Goal: Book appointment/travel/reservation

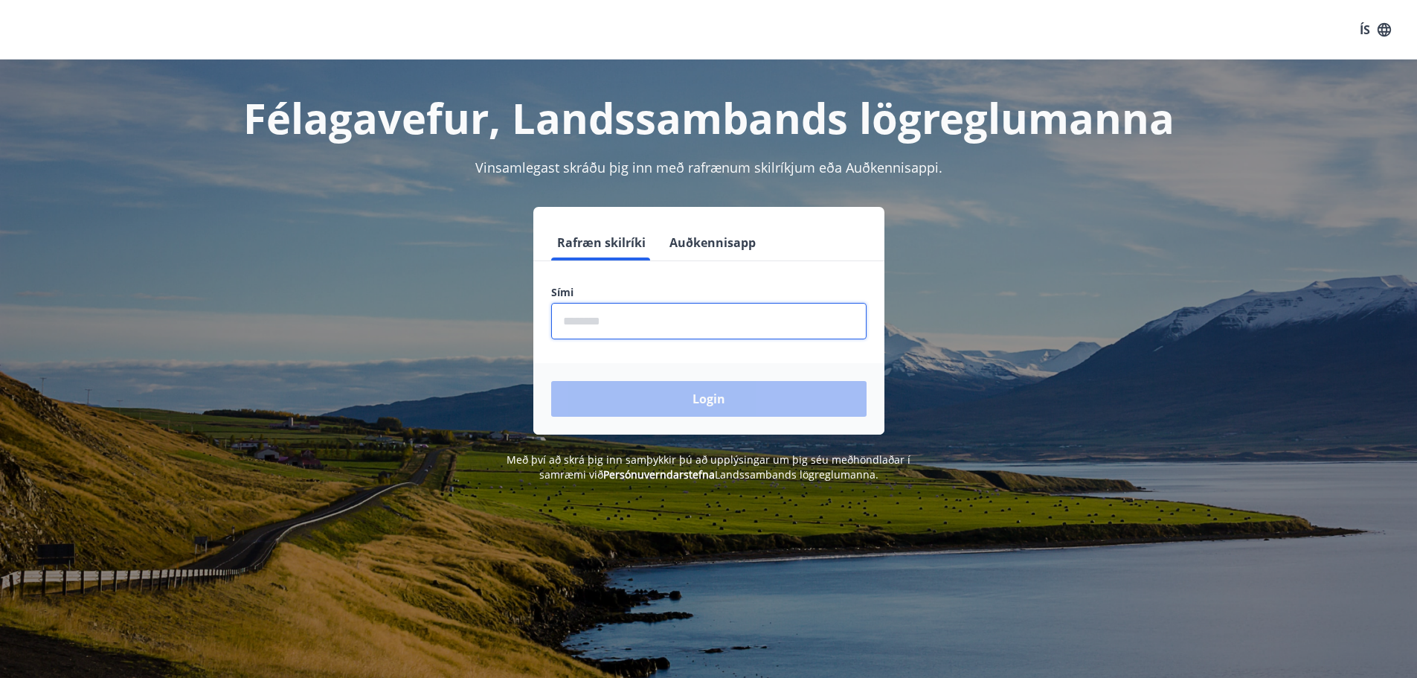
click at [666, 321] on input "phone" at bounding box center [708, 321] width 315 height 36
type input "********"
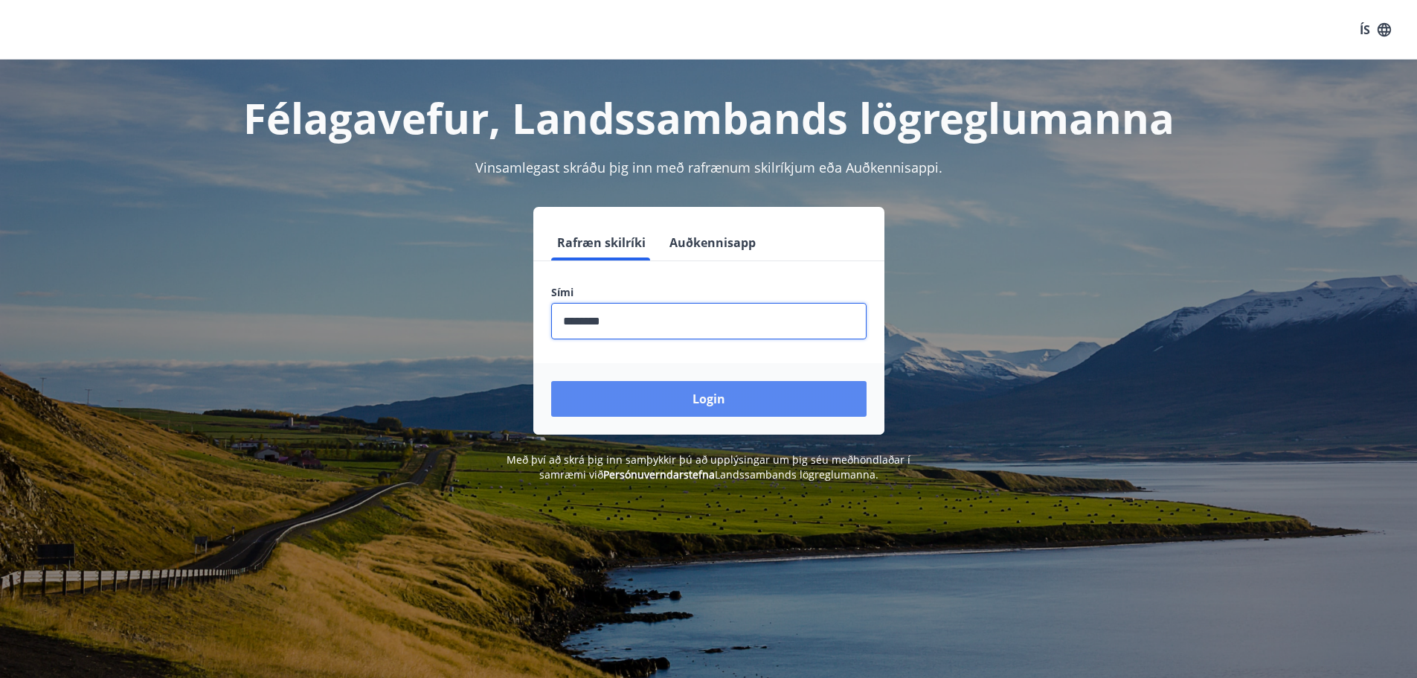
click at [708, 395] on button "Login" at bounding box center [708, 399] width 315 height 36
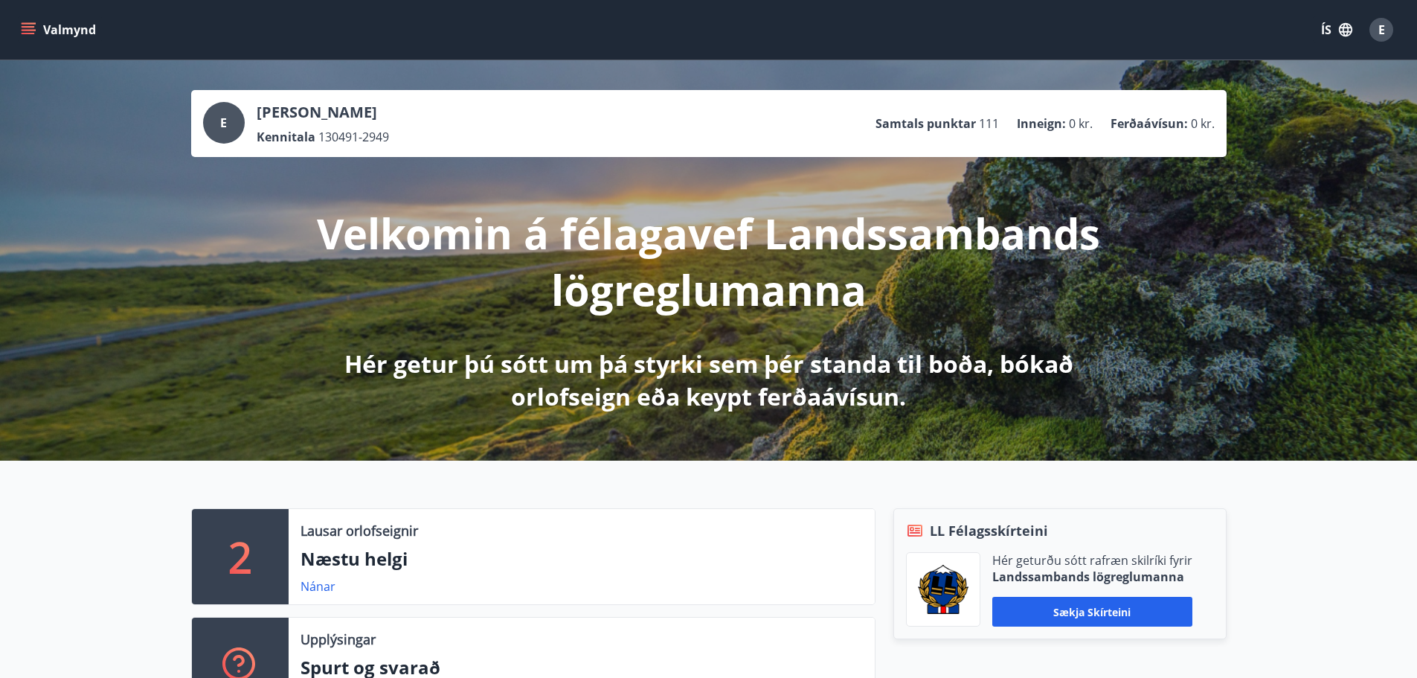
click at [48, 25] on button "Valmynd" at bounding box center [60, 29] width 84 height 27
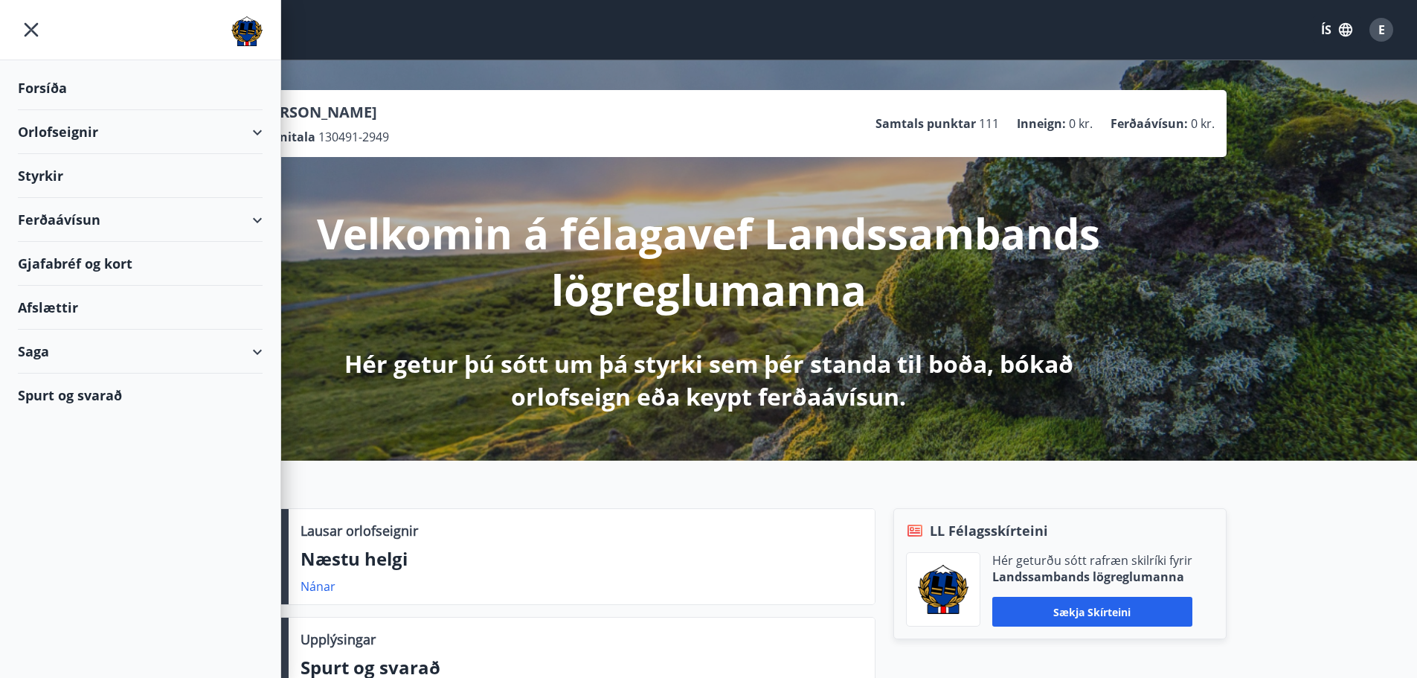
click at [82, 125] on div "Orlofseignir" at bounding box center [140, 132] width 245 height 44
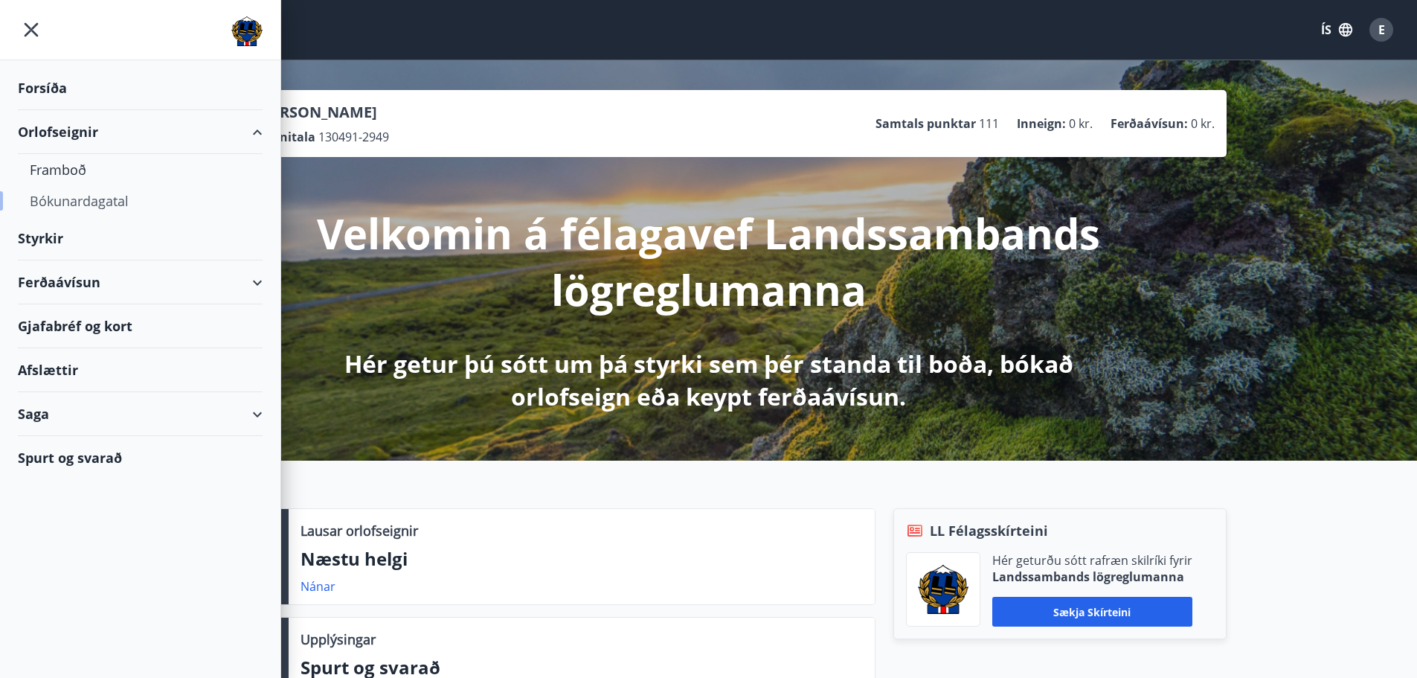
click at [64, 205] on div "Bókunardagatal" at bounding box center [140, 200] width 221 height 31
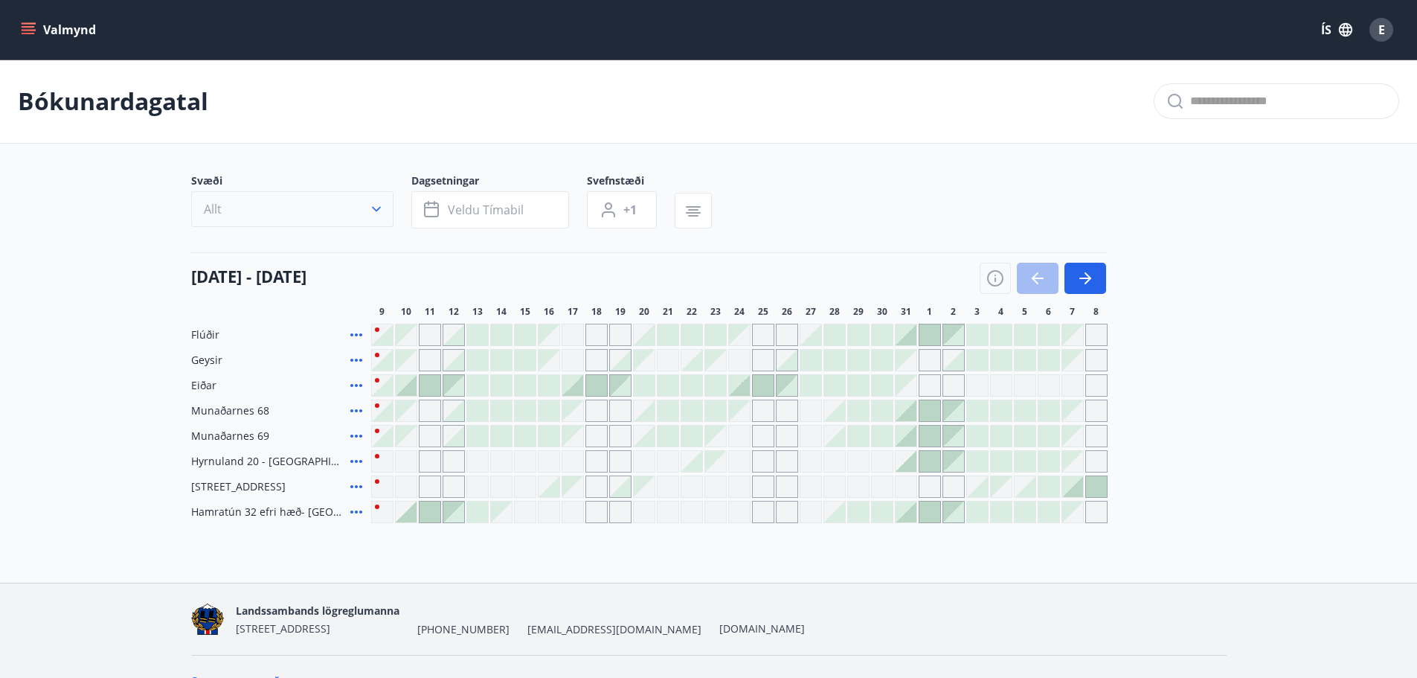
click at [380, 219] on button "Allt" at bounding box center [292, 209] width 202 height 36
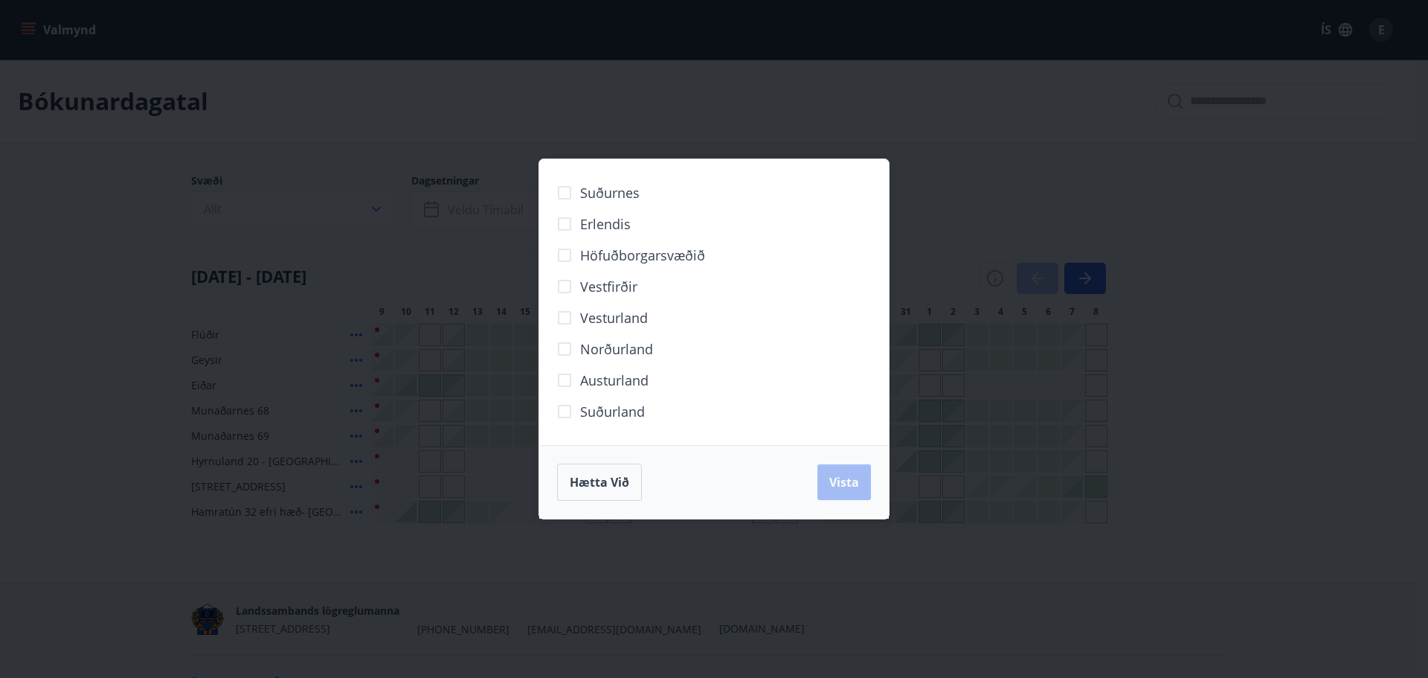
click at [605, 91] on div "Suðurnes Erlendis Höfuðborgarsvæðið Vestfirðir Vesturland Norðurland Austurland…" at bounding box center [714, 339] width 1428 height 678
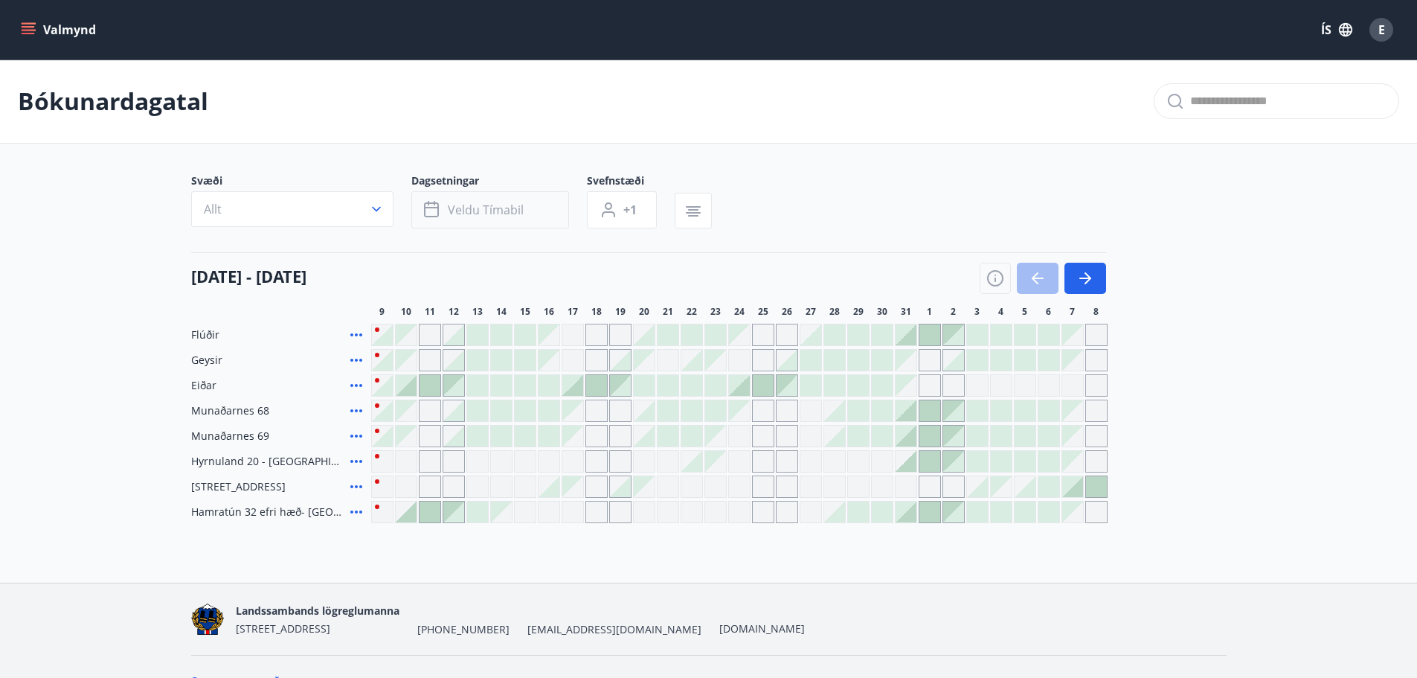
click at [513, 220] on button "Veldu tímabil" at bounding box center [490, 209] width 158 height 37
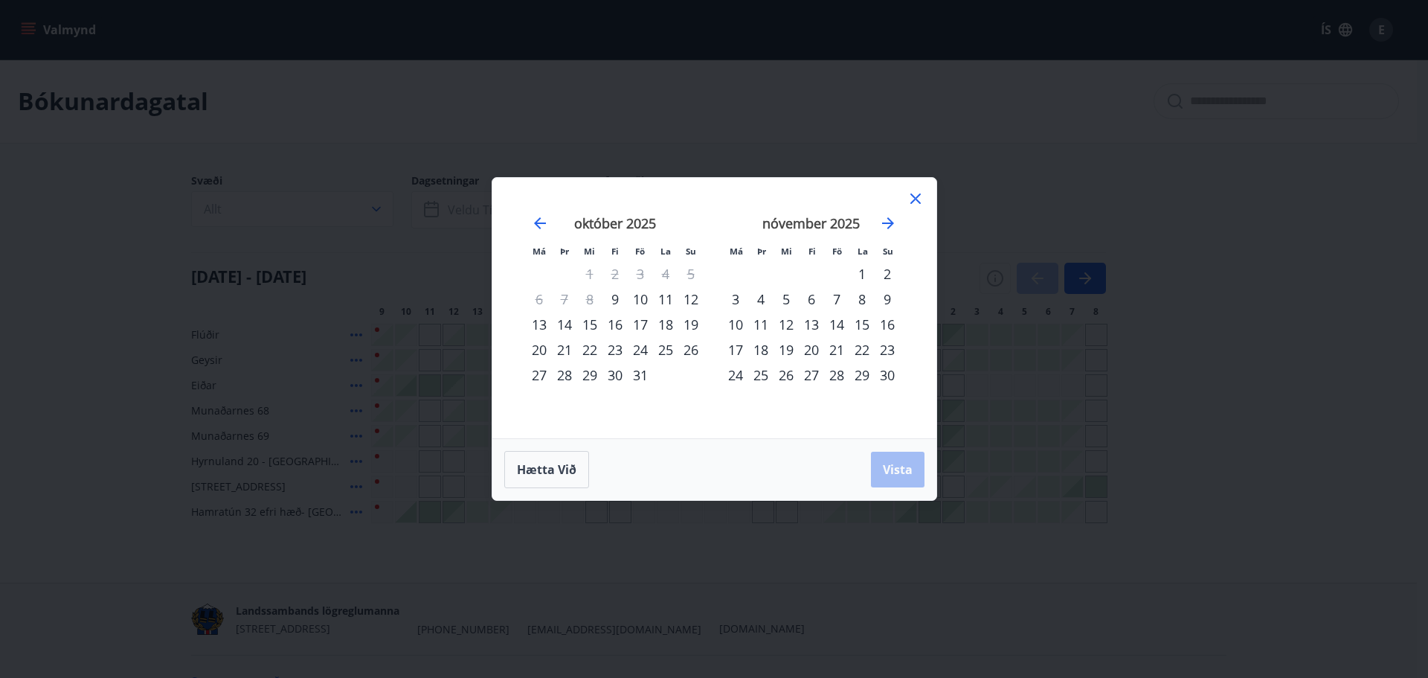
click at [640, 347] on div "24" at bounding box center [640, 349] width 25 height 25
click at [692, 342] on div "26" at bounding box center [690, 349] width 25 height 25
click at [892, 476] on span "Vista" at bounding box center [898, 469] width 30 height 16
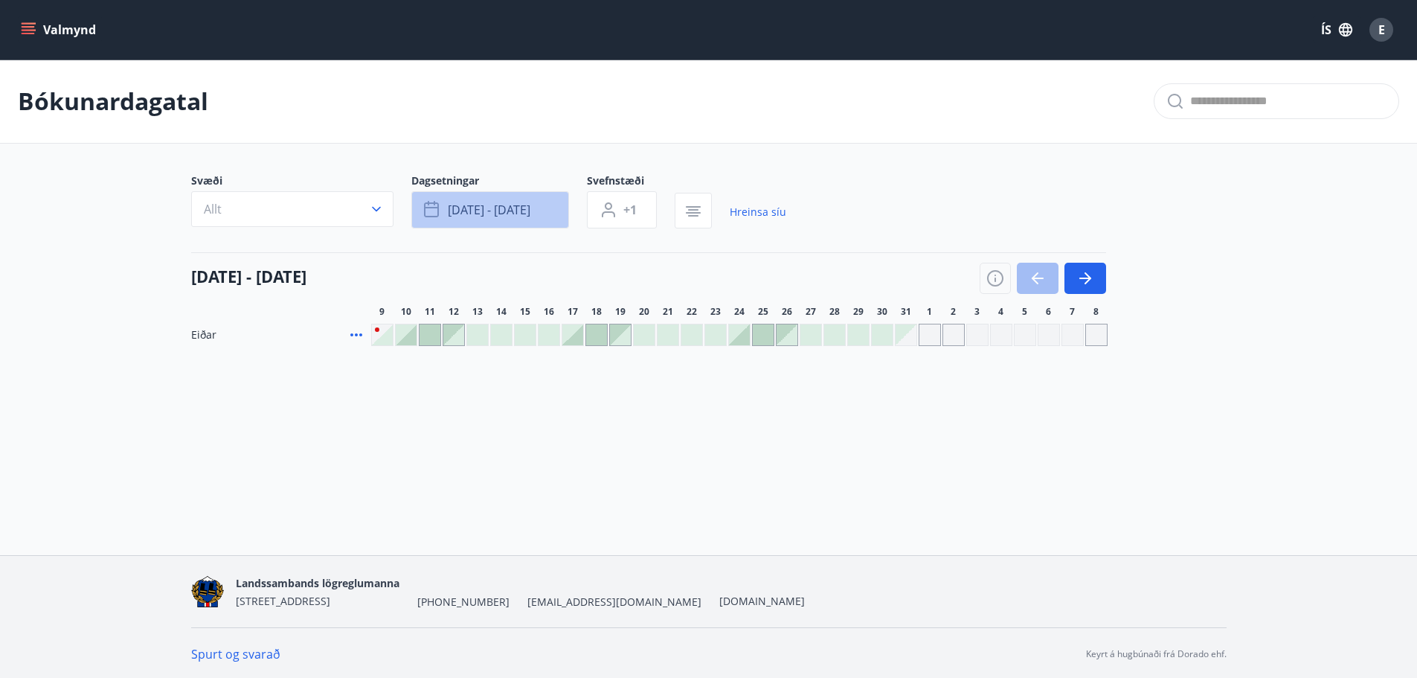
click at [498, 213] on span "okt 24 - okt 26" at bounding box center [489, 210] width 83 height 16
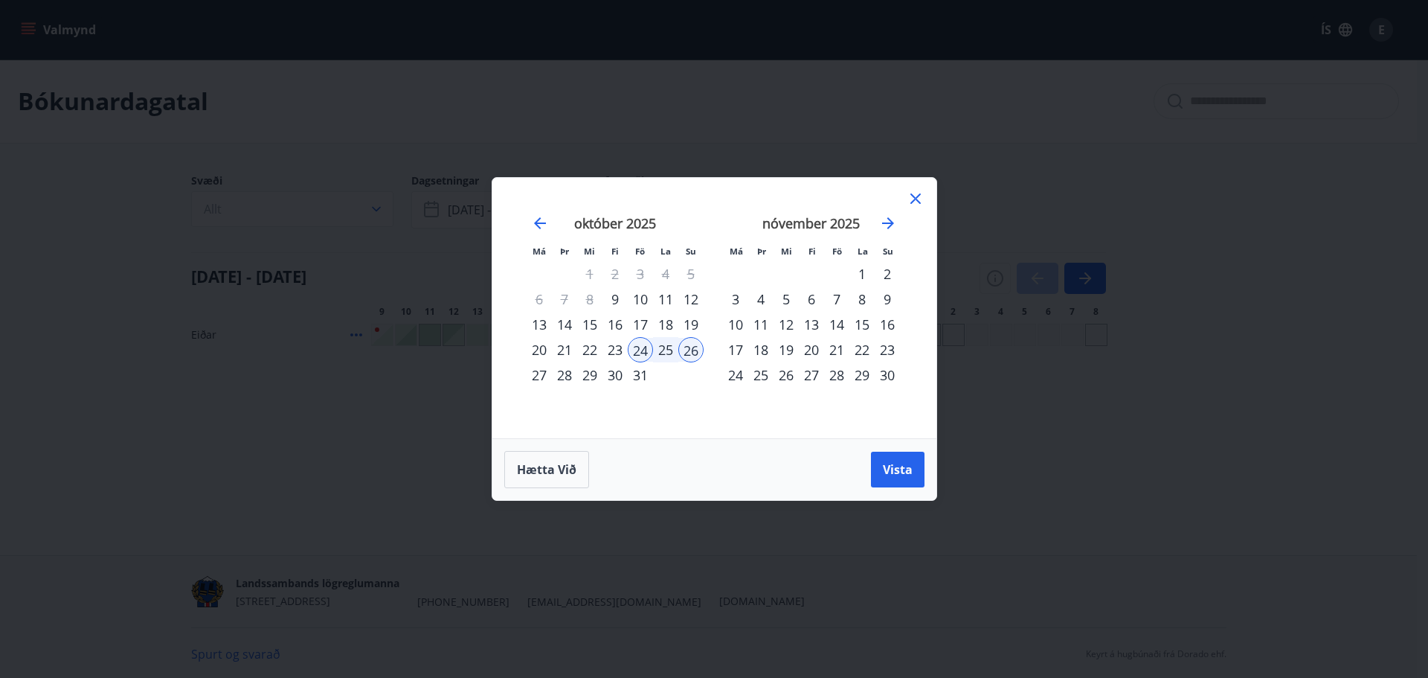
click at [1145, 481] on div "Má Þr Mi Fi Fö La Su Má Þr Mi Fi Fö La Su september 2025 1 2 3 4 5 6 7 8 9 10 1…" at bounding box center [714, 339] width 1428 height 678
click at [911, 192] on icon at bounding box center [916, 199] width 18 height 18
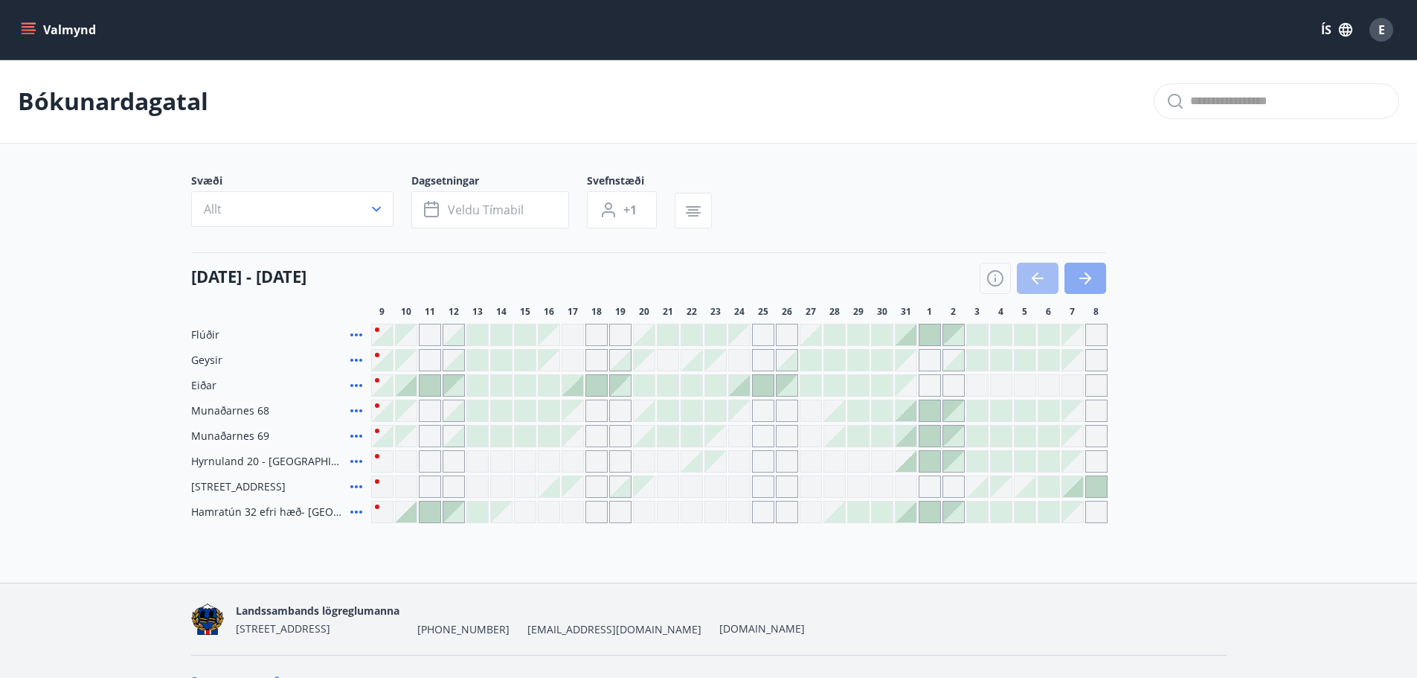
click at [1088, 289] on button "button" at bounding box center [1085, 278] width 42 height 31
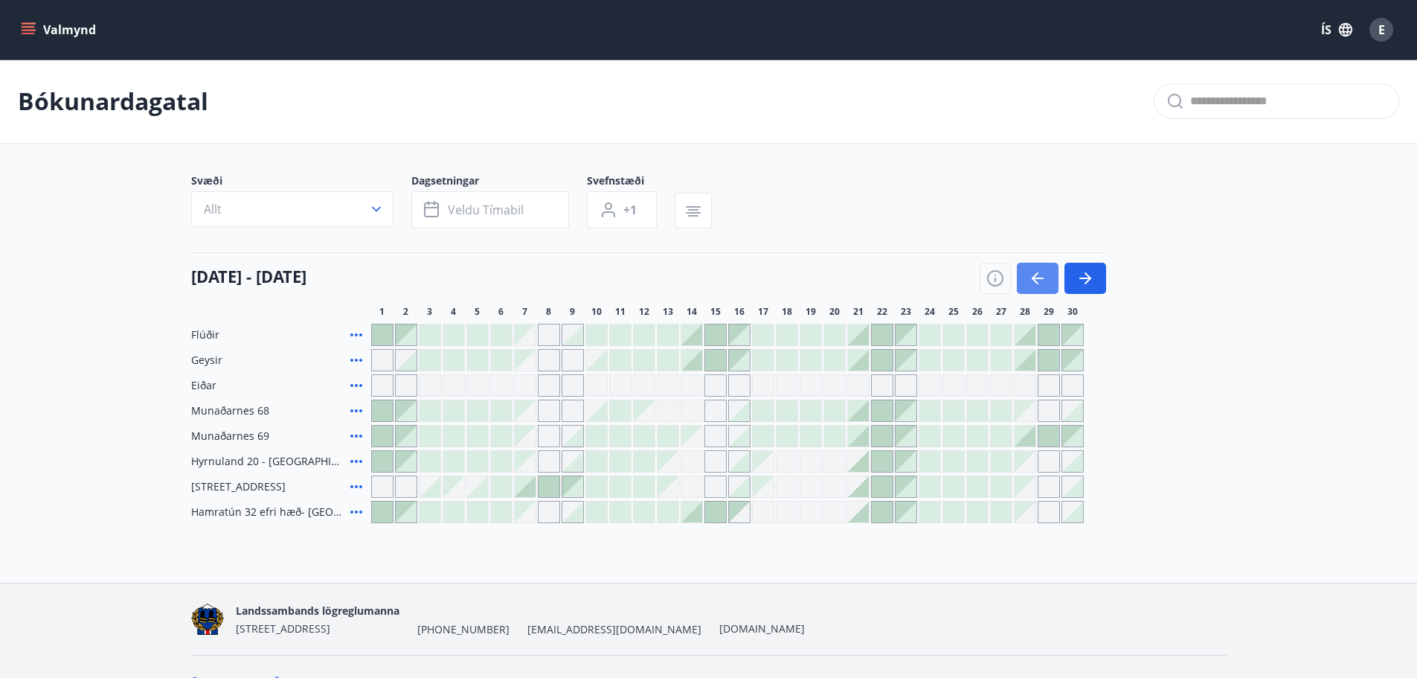
click at [1038, 292] on button "button" at bounding box center [1038, 278] width 42 height 31
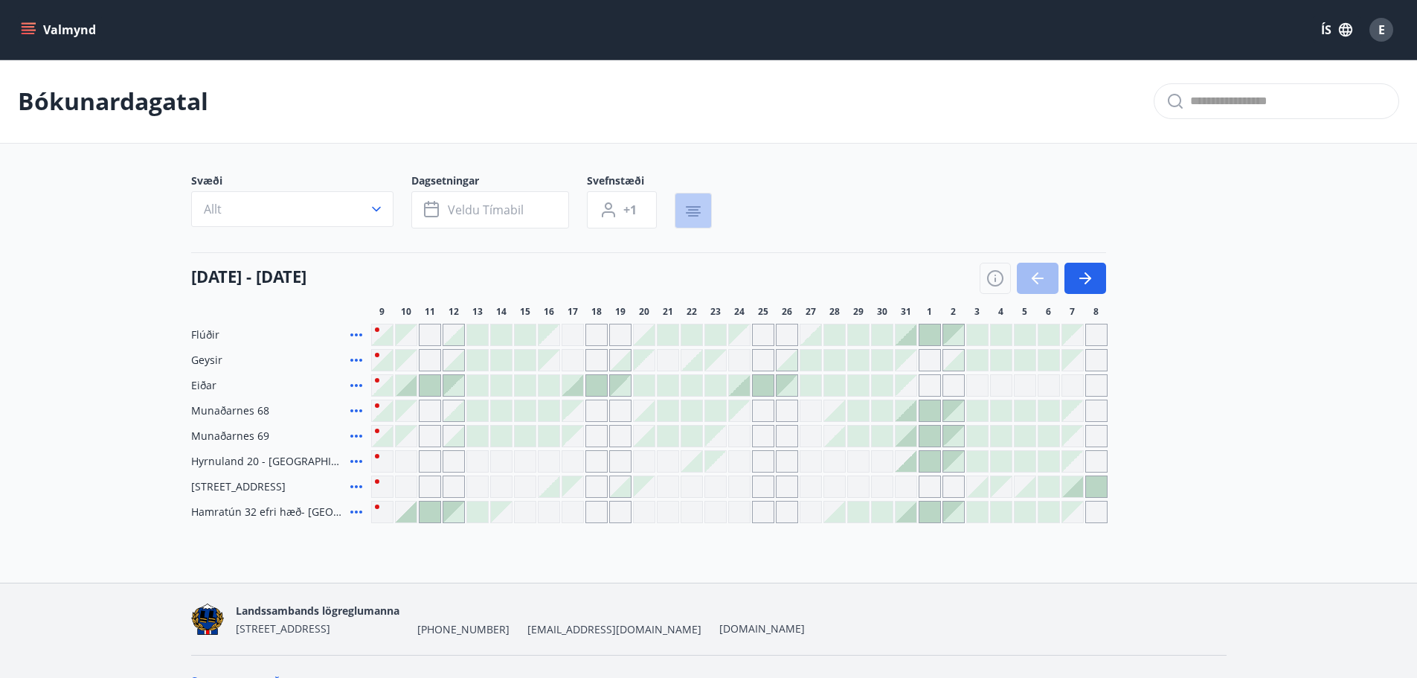
click at [693, 206] on icon "button" at bounding box center [693, 206] width 15 height 1
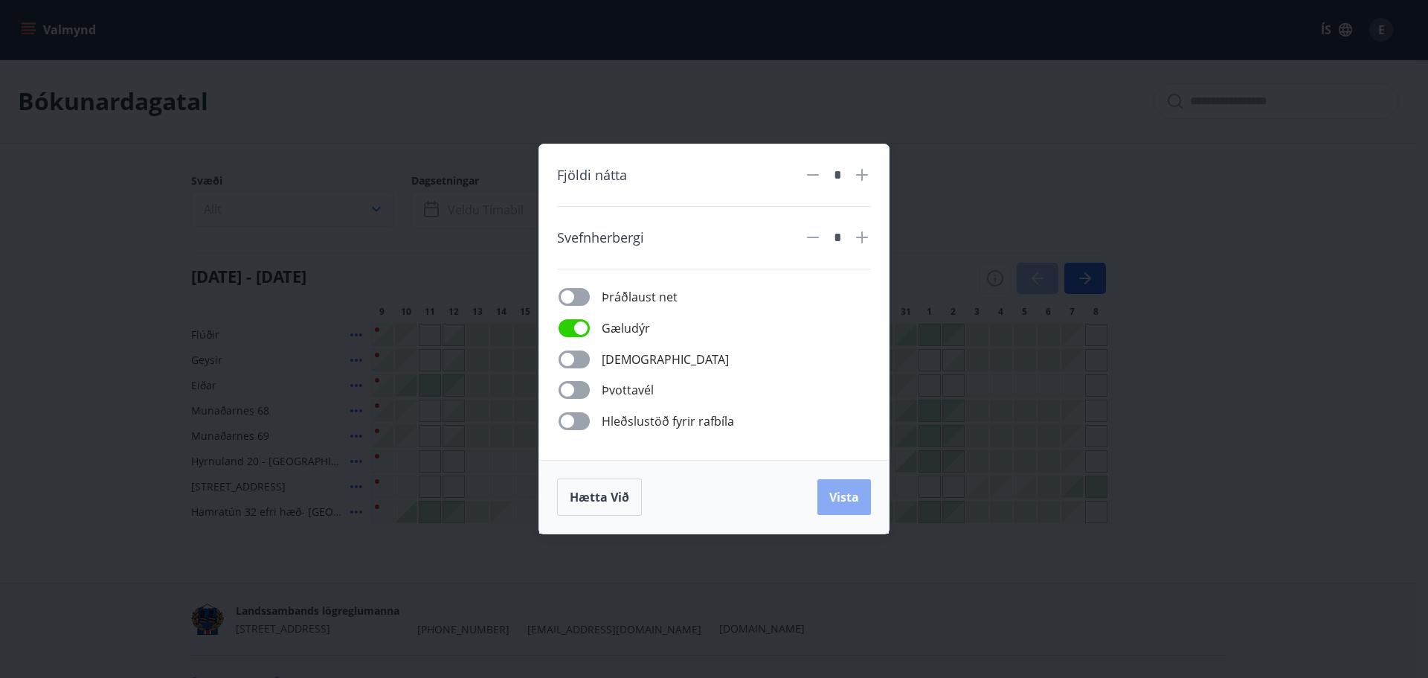
click at [840, 493] on span "Vista" at bounding box center [844, 497] width 30 height 16
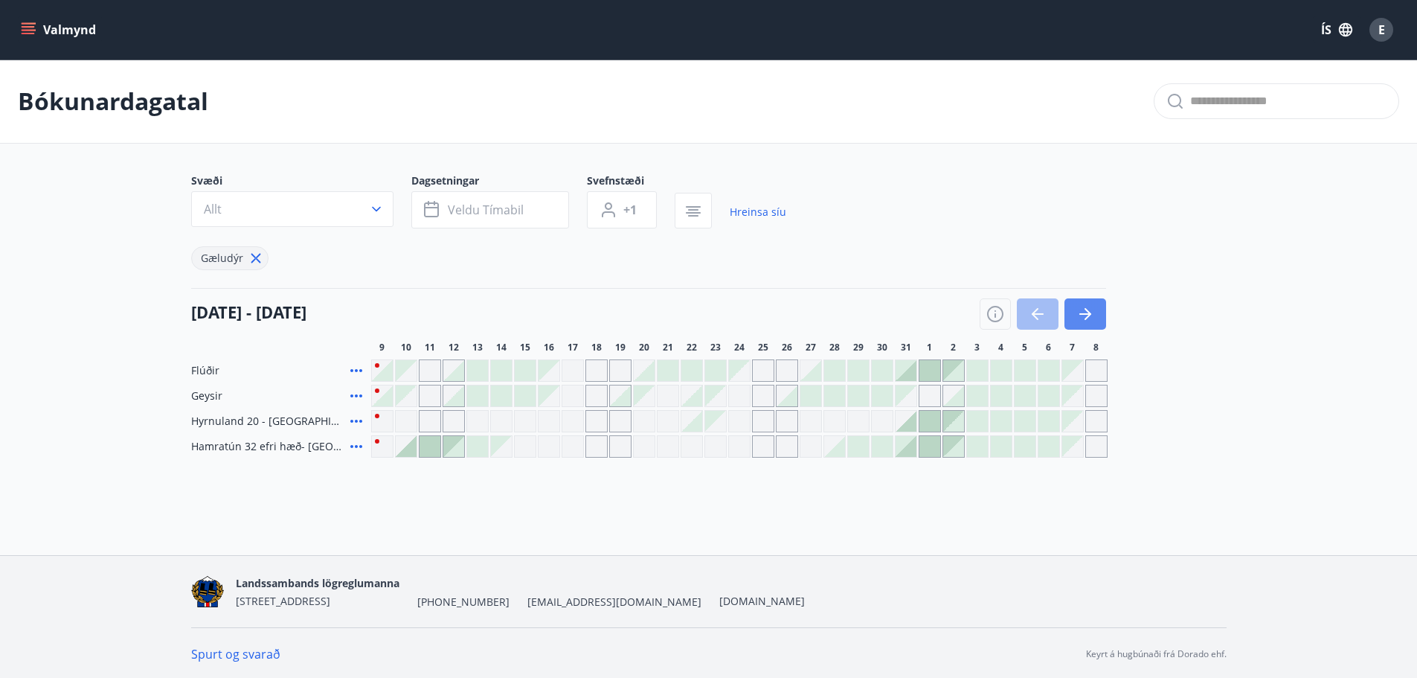
click at [1077, 315] on icon "button" at bounding box center [1085, 314] width 18 height 18
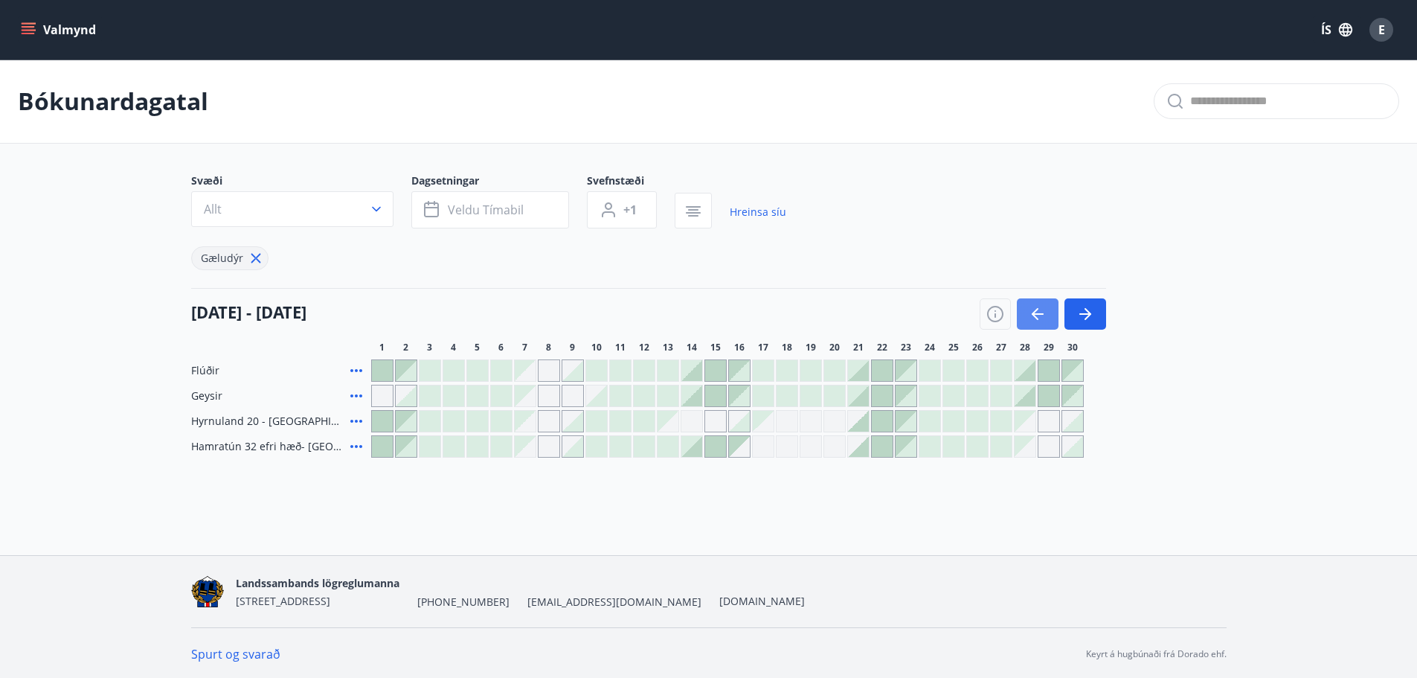
click at [1055, 319] on button "button" at bounding box center [1038, 313] width 42 height 31
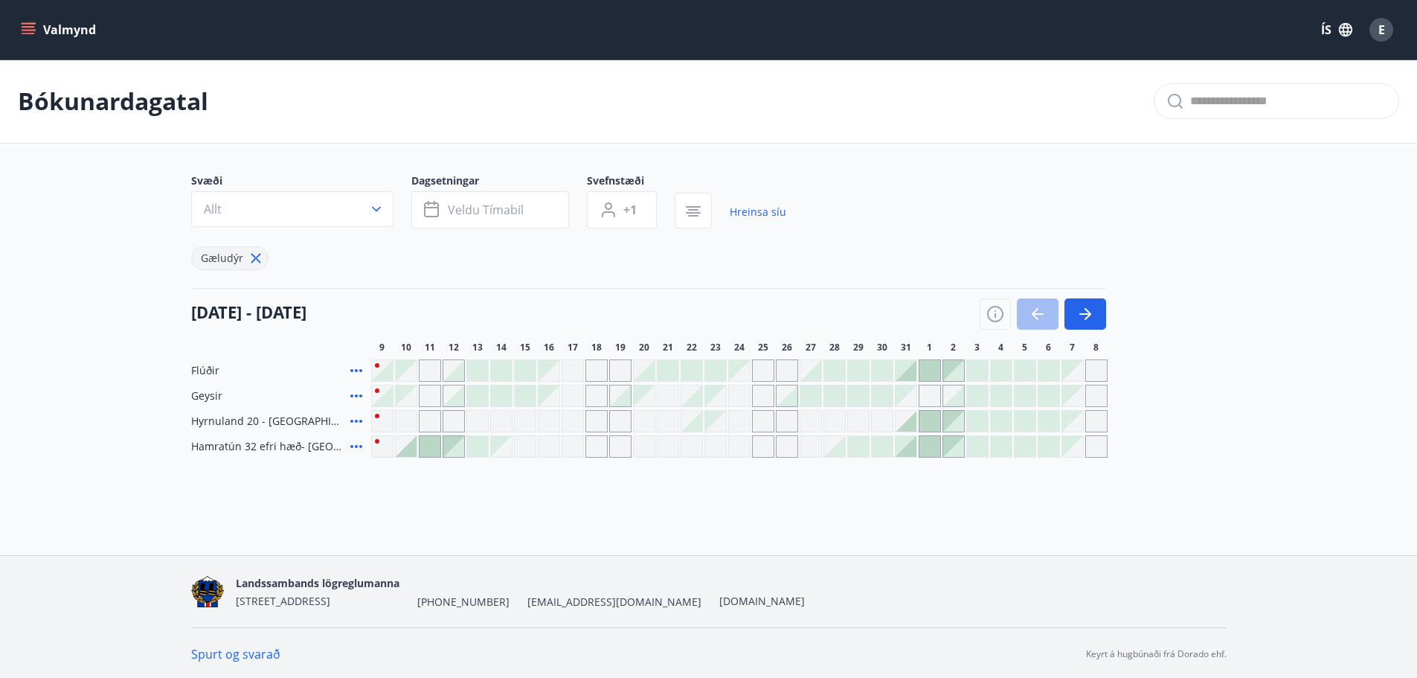
drag, startPoint x: 353, startPoint y: 372, endPoint x: 354, endPoint y: 379, distance: 7.6
click at [312, 365] on div "Flúðir" at bounding box center [278, 370] width 174 height 22
click at [359, 370] on icon at bounding box center [356, 370] width 12 height 3
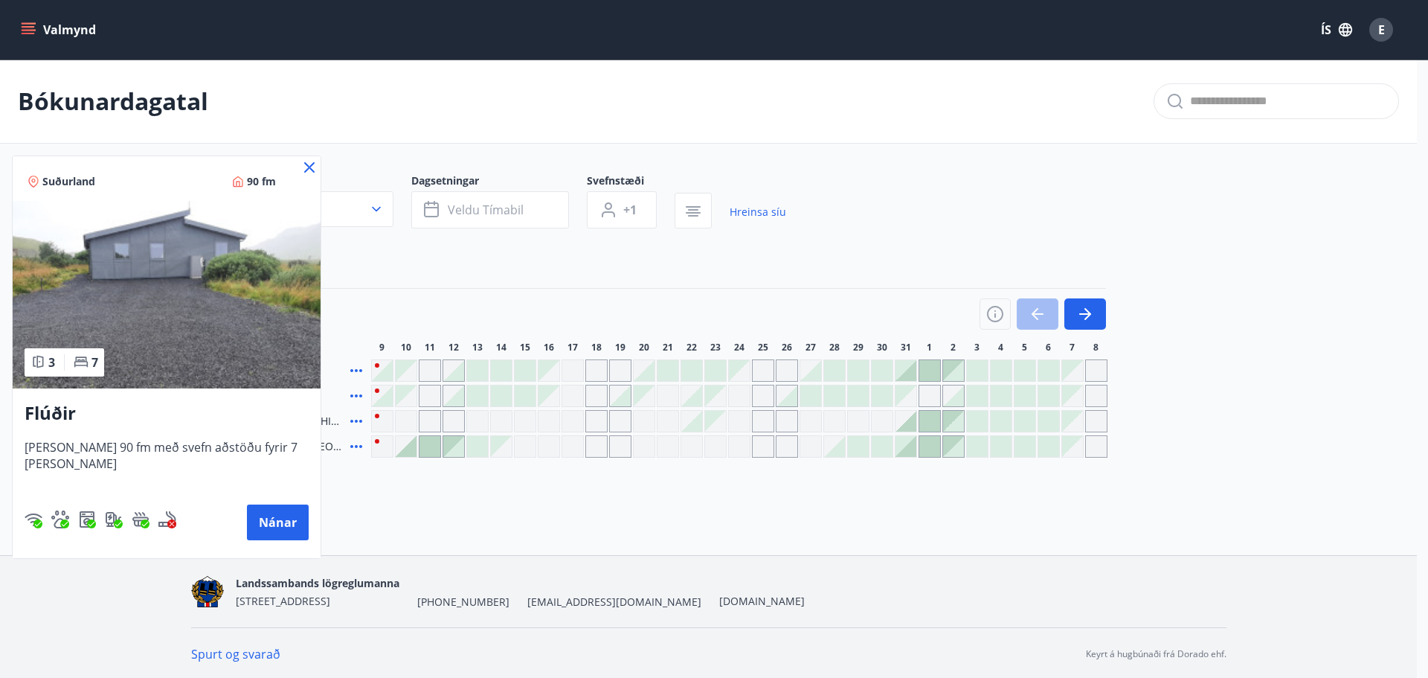
click at [483, 280] on div at bounding box center [714, 339] width 1428 height 678
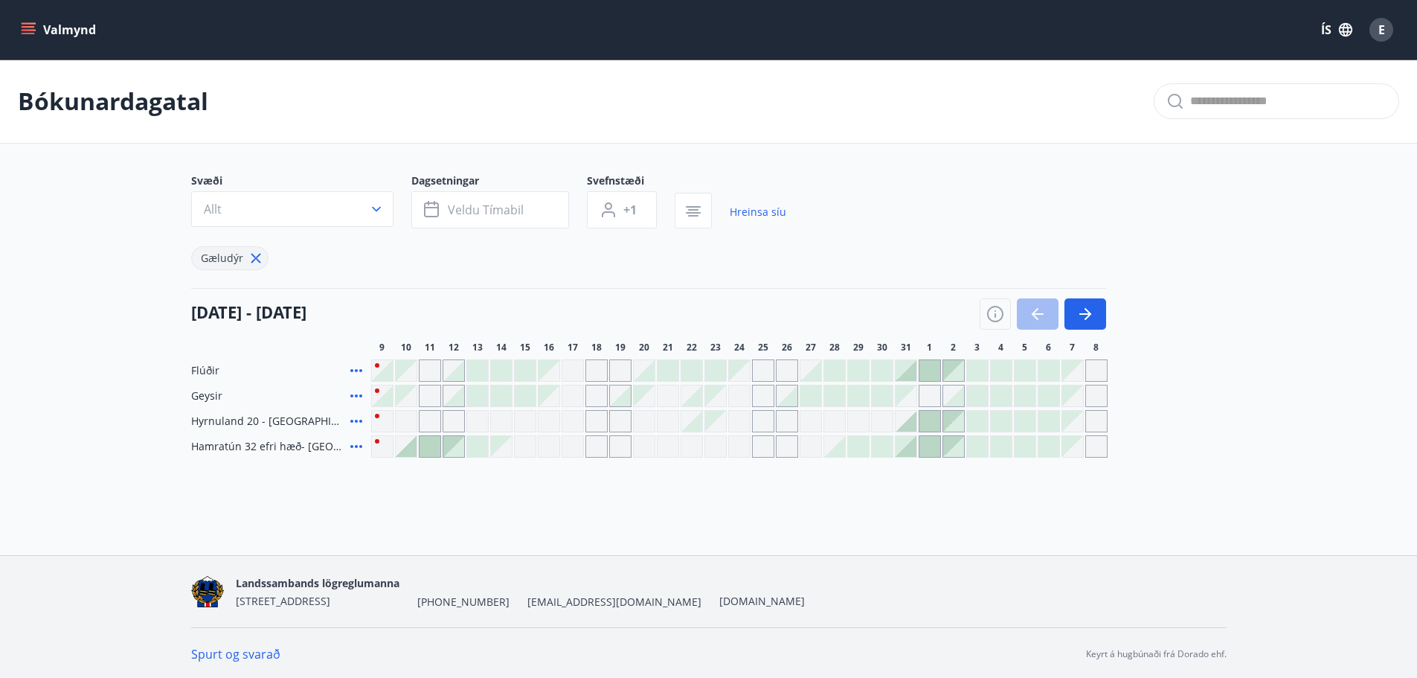
click at [908, 376] on div at bounding box center [905, 370] width 21 height 21
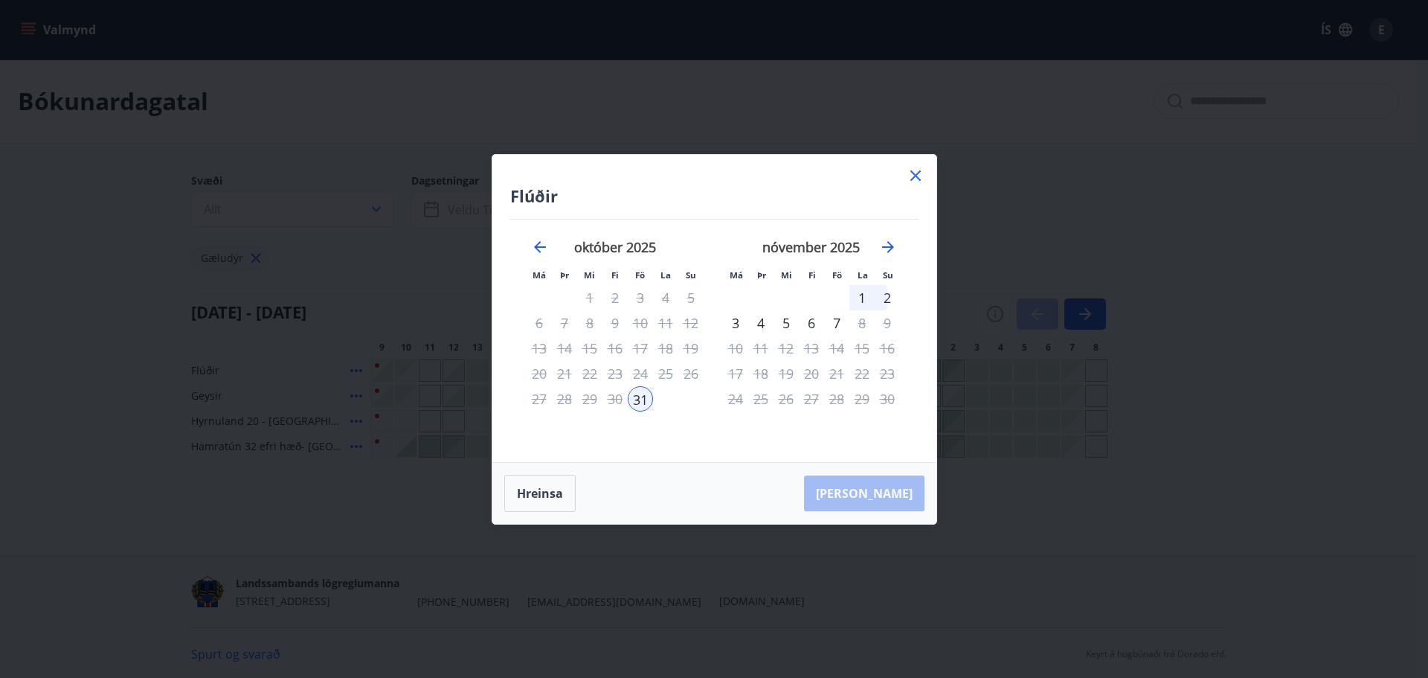
click at [888, 301] on div "2" at bounding box center [887, 297] width 25 height 25
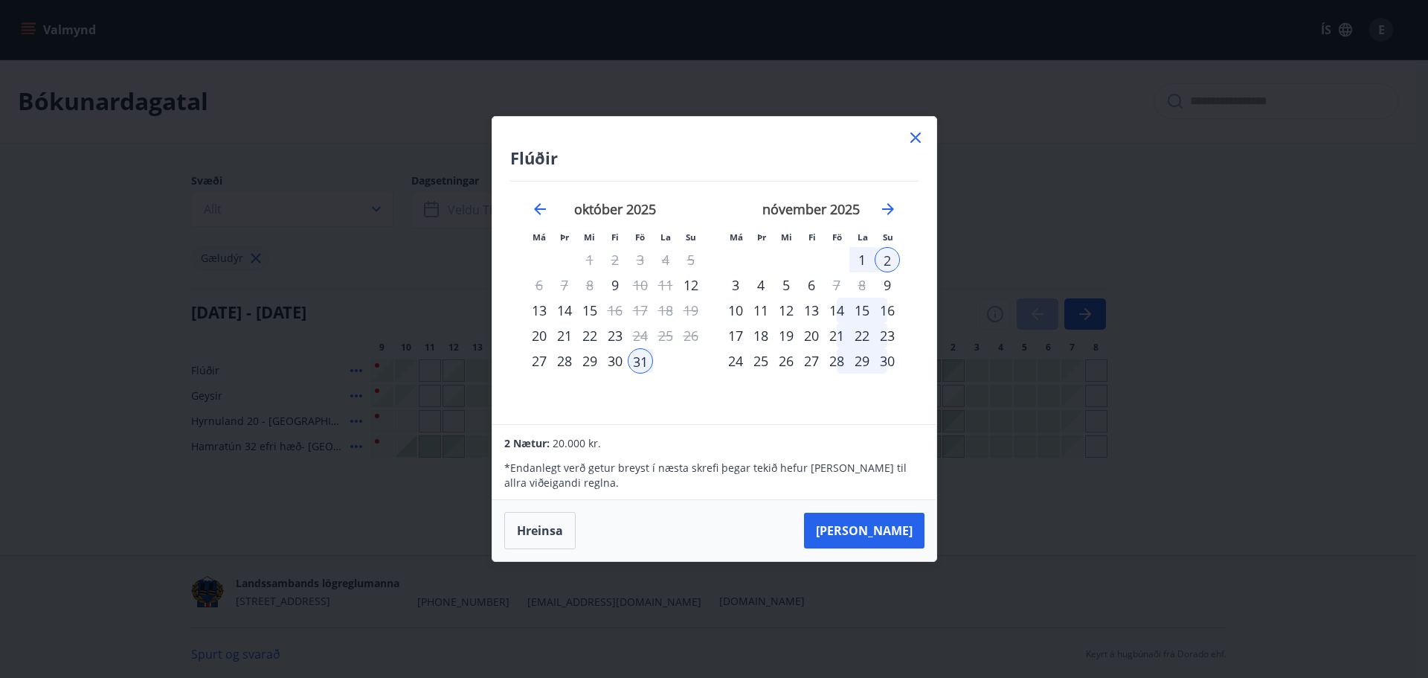
click at [918, 138] on icon at bounding box center [916, 138] width 18 height 18
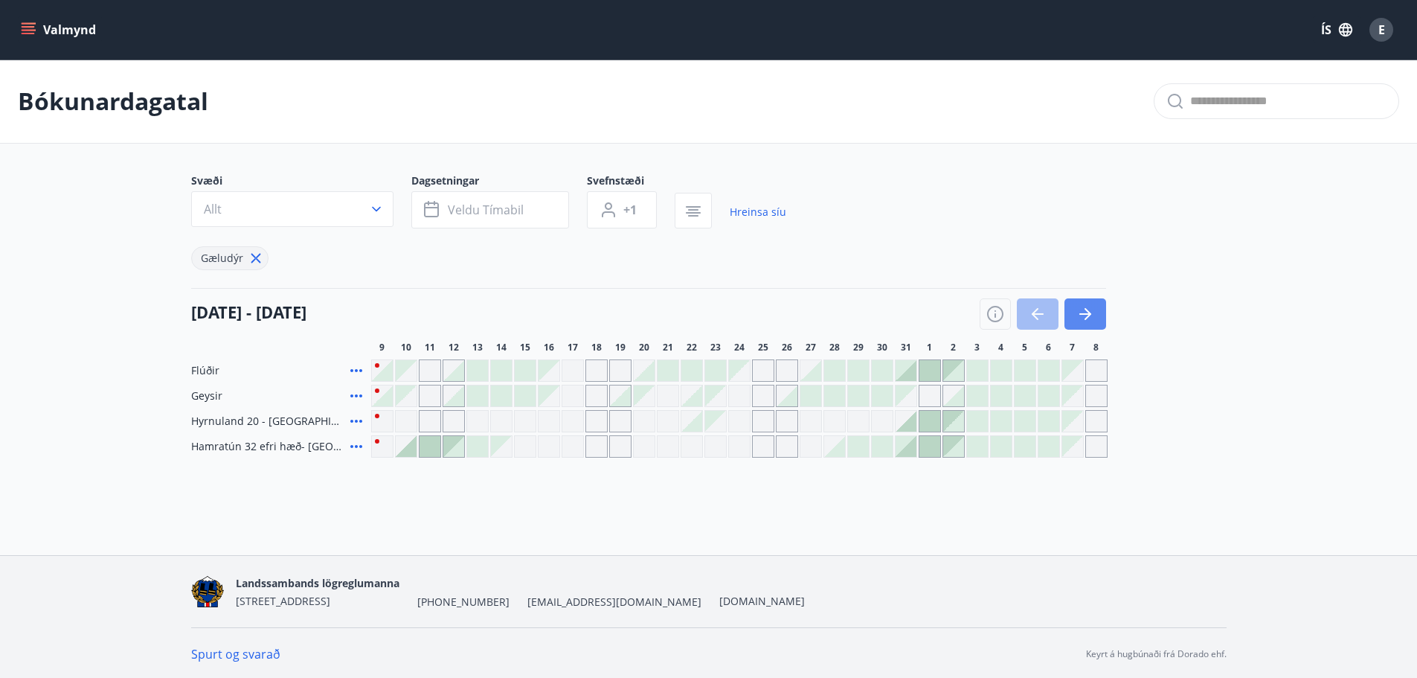
click at [1084, 312] on icon "button" at bounding box center [1085, 314] width 18 height 18
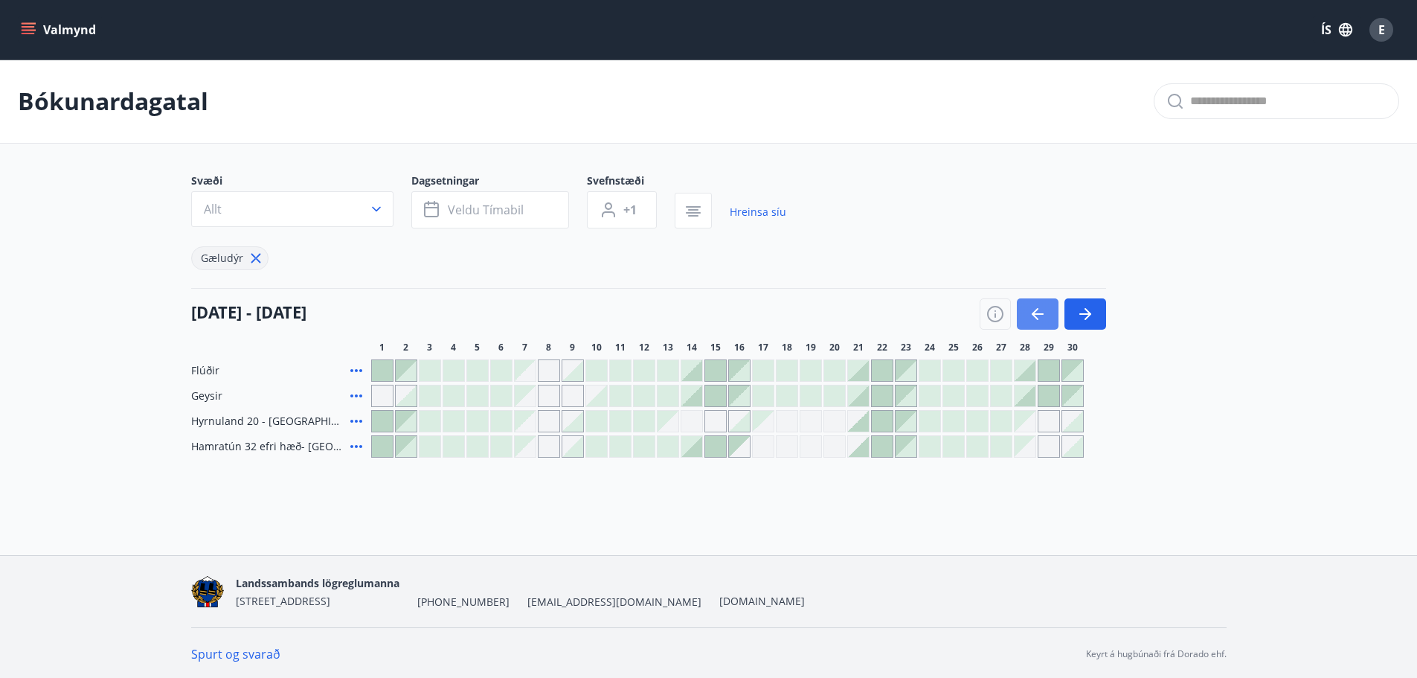
click at [1045, 316] on icon "button" at bounding box center [1038, 314] width 18 height 18
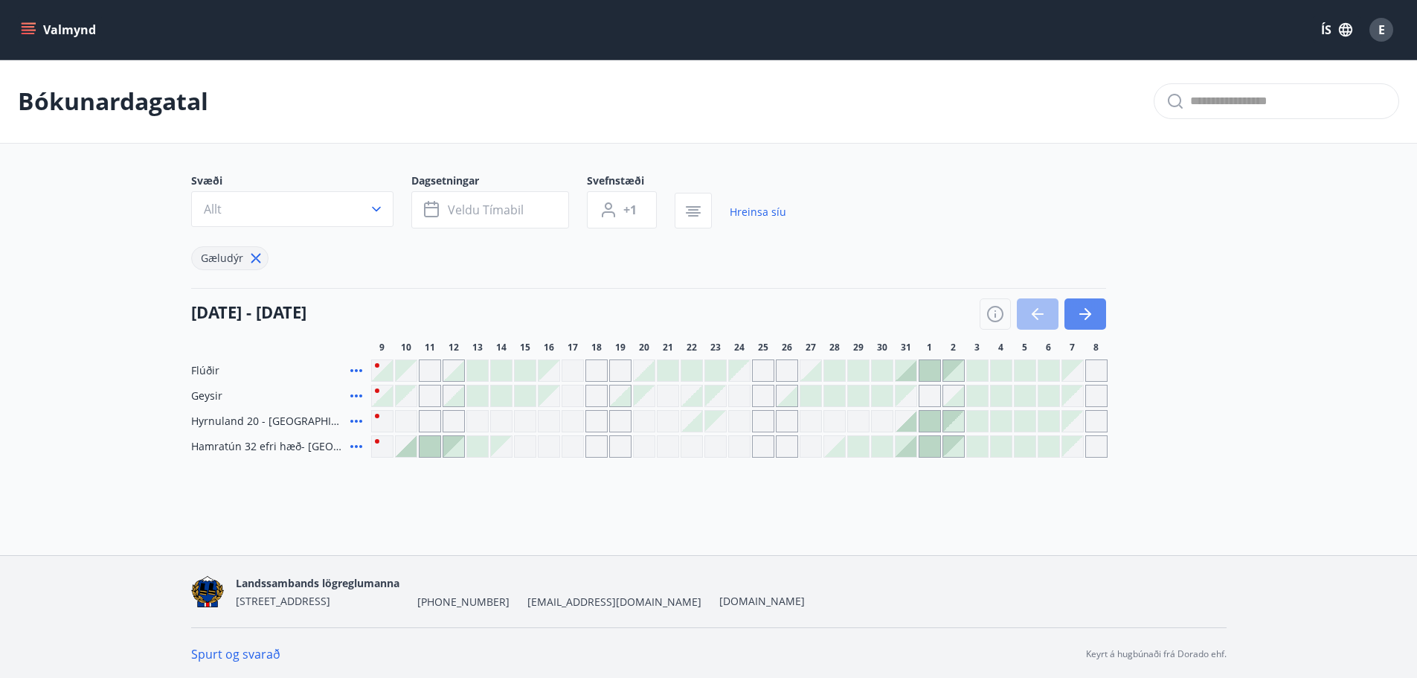
click at [1091, 314] on icon "button" at bounding box center [1085, 314] width 18 height 18
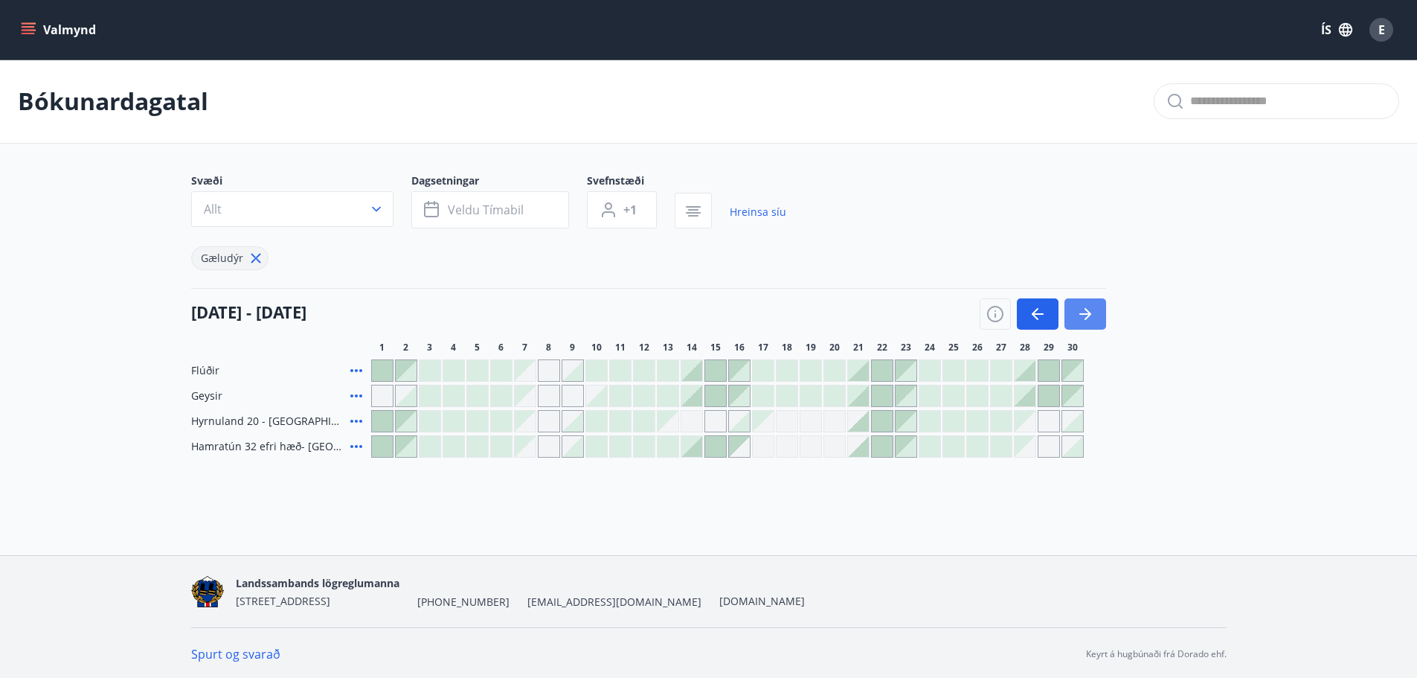
click at [1094, 324] on button "button" at bounding box center [1085, 313] width 42 height 31
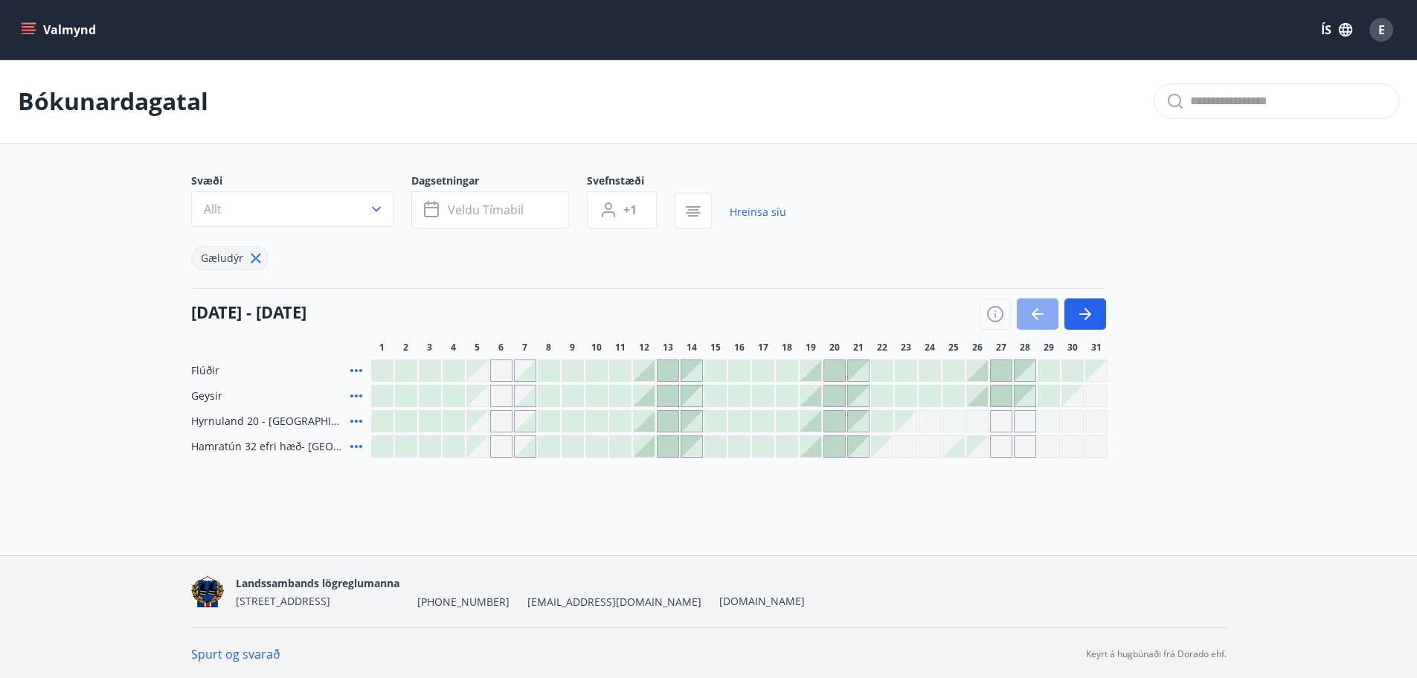
click at [1046, 325] on button "button" at bounding box center [1038, 313] width 42 height 31
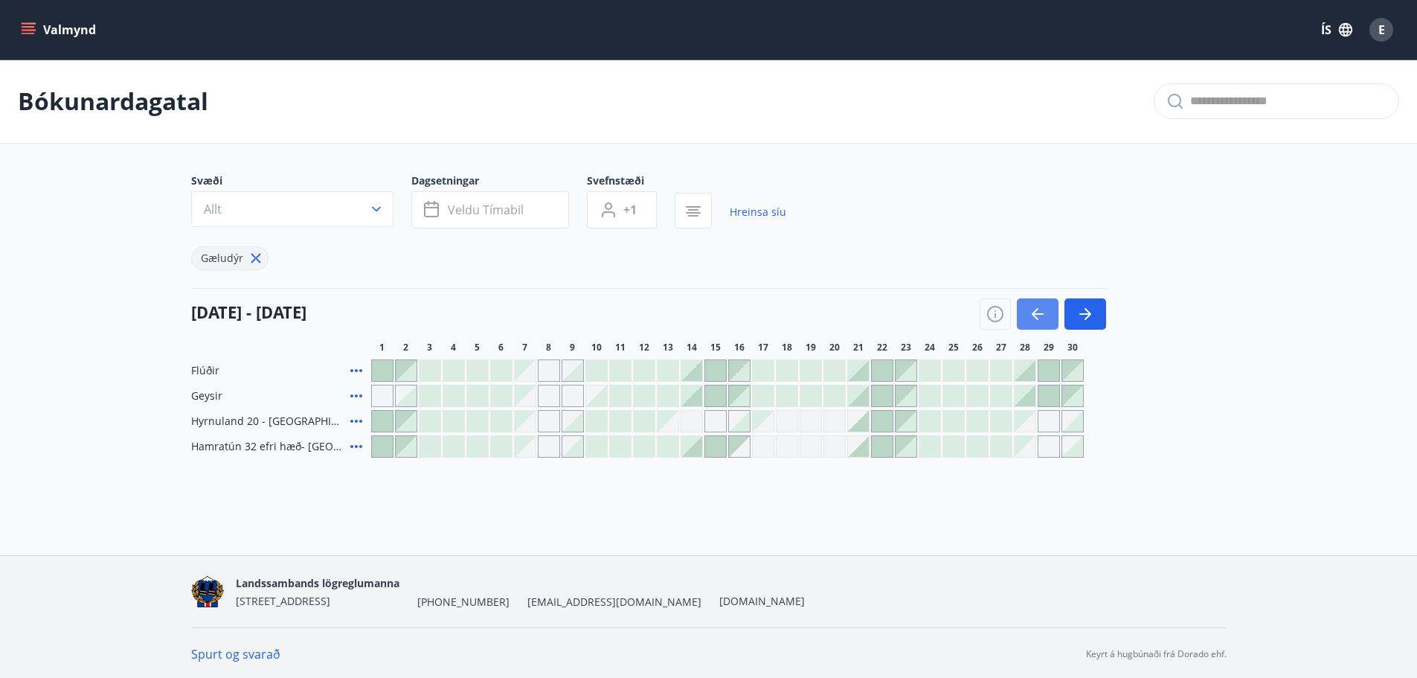
click at [1044, 325] on button "button" at bounding box center [1038, 313] width 42 height 31
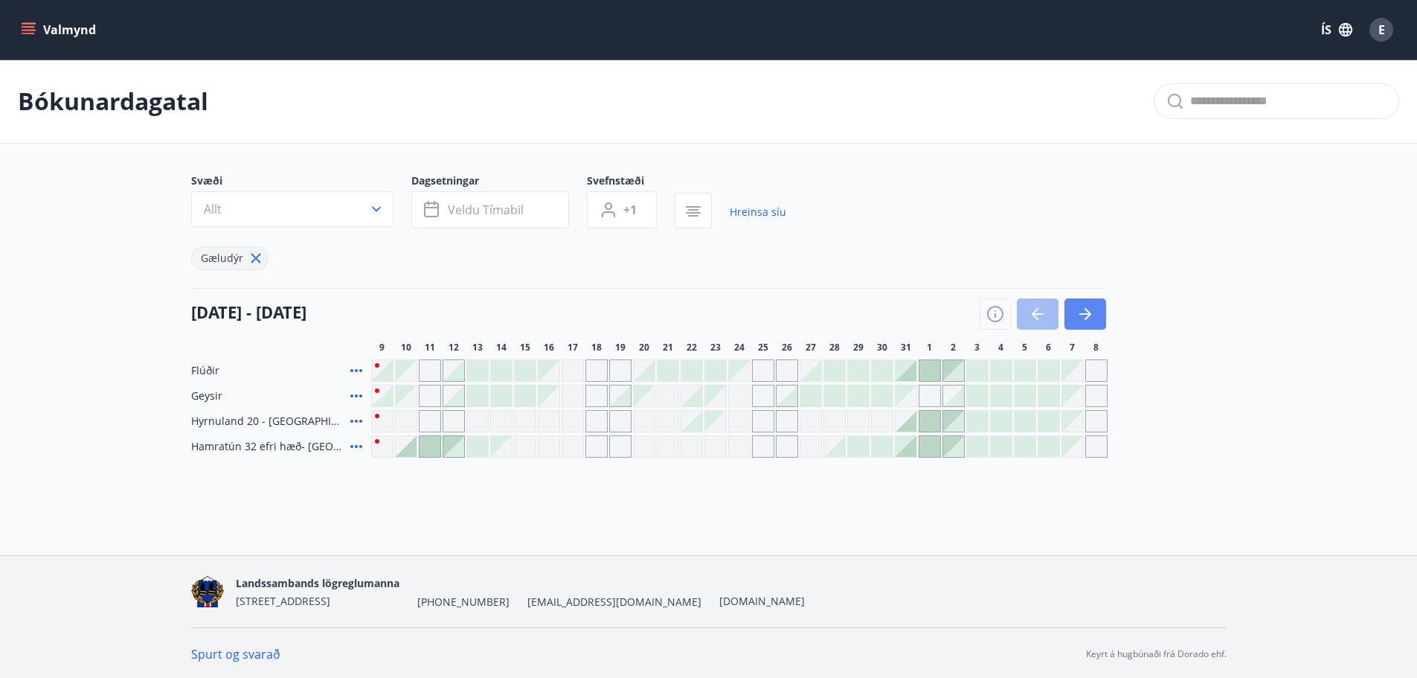
click at [1085, 303] on button "button" at bounding box center [1085, 313] width 42 height 31
